Goal: Check status

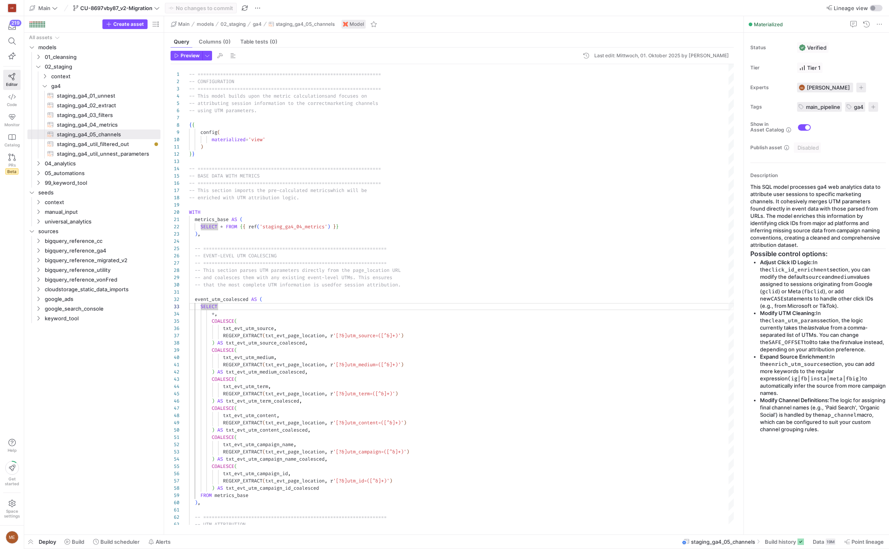
scroll to position [15, 29]
